Goal: Information Seeking & Learning: Learn about a topic

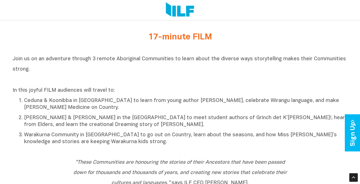
scroll to position [218, 0]
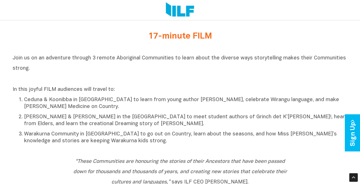
click at [184, 128] on p "[PERSON_NAME] & [PERSON_NAME] in the [GEOGRAPHIC_DATA] to meet student authors …" at bounding box center [185, 121] width 323 height 14
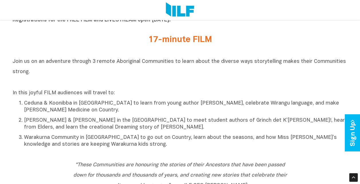
scroll to position [216, 0]
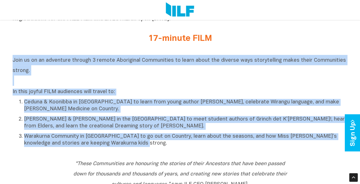
drag, startPoint x: 13, startPoint y: 61, endPoint x: 131, endPoint y: 149, distance: 147.3
click at [131, 147] on div "Join us on an adventure through 3 remote Aboriginal Communities to learn about …" at bounding box center [180, 101] width 335 height 92
drag, startPoint x: 131, startPoint y: 149, endPoint x: 117, endPoint y: 147, distance: 14.4
copy div "Join us on an adventure through 3 remote Aboriginal Communities to learn about …"
click at [132, 80] on h2 "Join us on an adventure through 3 remote Aboriginal Communities to learn about …" at bounding box center [180, 70] width 335 height 31
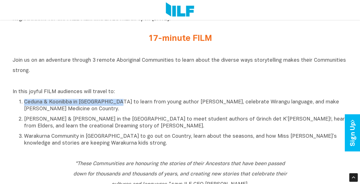
drag, startPoint x: 25, startPoint y: 104, endPoint x: 113, endPoint y: 106, distance: 88.2
click at [113, 106] on p "Ceduna & Koonibba in [GEOGRAPHIC_DATA] to learn from young author [PERSON_NAME]…" at bounding box center [185, 106] width 323 height 14
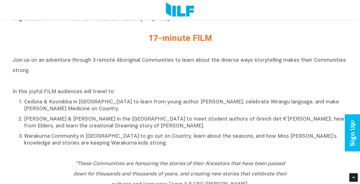
click at [114, 105] on p "Ceduna & Koonibba in [GEOGRAPHIC_DATA] to learn from young author [PERSON_NAME]…" at bounding box center [185, 106] width 323 height 14
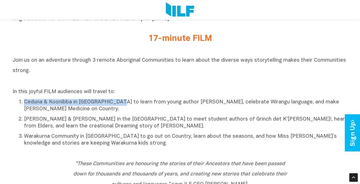
drag, startPoint x: 114, startPoint y: 105, endPoint x: 25, endPoint y: 102, distance: 89.6
click at [25, 102] on p "Ceduna & Koonibba in [GEOGRAPHIC_DATA] to learn from young author [PERSON_NAME]…" at bounding box center [185, 106] width 323 height 14
copy p "Ceduna & Koonibba in [GEOGRAPHIC_DATA]"
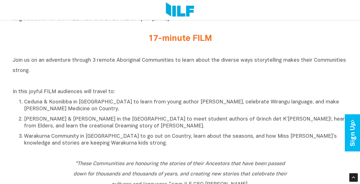
click at [107, 86] on h2 "Join us on an adventure through 3 remote Aboriginal Communities to learn about …" at bounding box center [180, 70] width 335 height 31
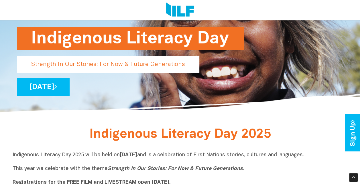
scroll to position [0, 0]
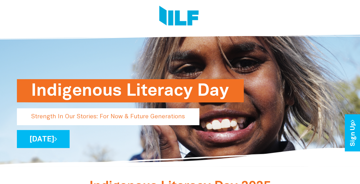
click at [181, 24] on img at bounding box center [178, 16] width 39 height 21
